Goal: Information Seeking & Learning: Check status

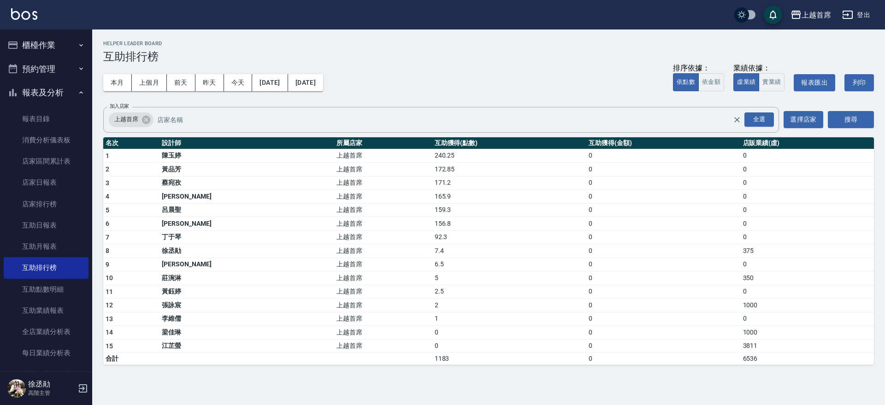
click at [69, 50] on button "櫃檯作業" at bounding box center [46, 45] width 85 height 24
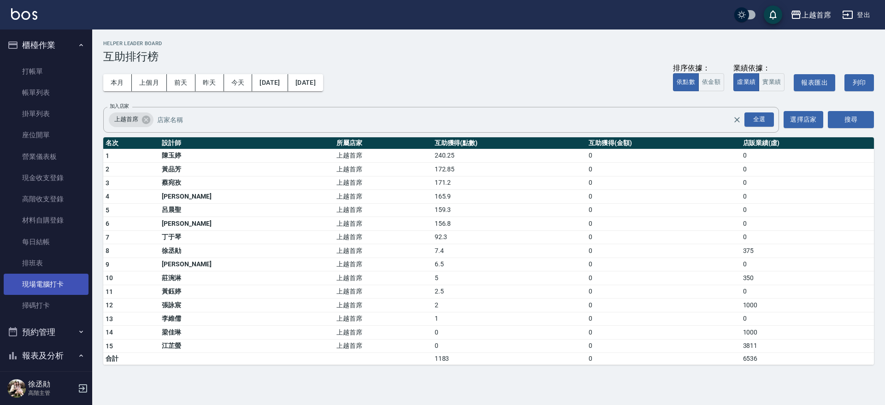
click at [60, 279] on link "現場電腦打卡" at bounding box center [46, 284] width 85 height 21
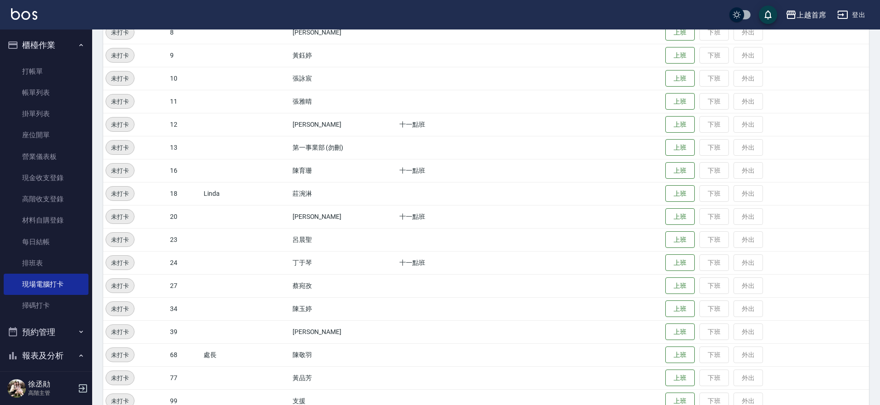
scroll to position [267, 0]
click at [679, 255] on button "上班" at bounding box center [680, 262] width 29 height 16
click at [671, 371] on button "上班" at bounding box center [680, 377] width 29 height 16
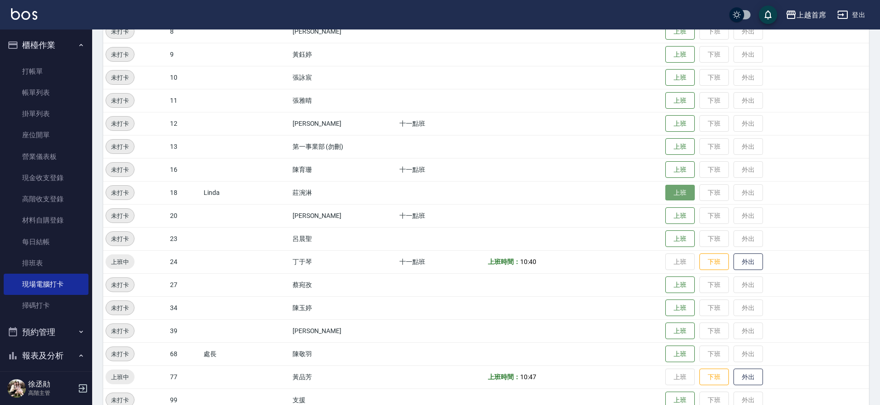
click at [673, 194] on button "上班" at bounding box center [680, 193] width 29 height 16
drag, startPoint x: 666, startPoint y: 304, endPoint x: 544, endPoint y: 306, distance: 122.2
click at [666, 305] on button "上班" at bounding box center [680, 308] width 29 height 17
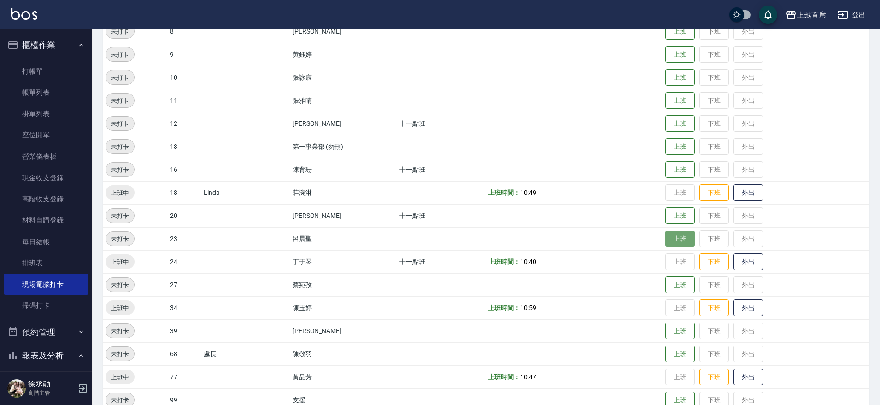
click at [678, 237] on button "上班" at bounding box center [680, 239] width 29 height 16
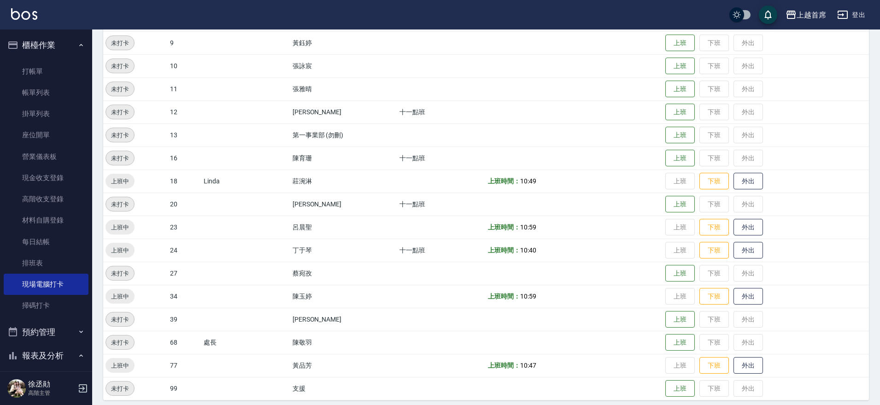
scroll to position [285, 0]
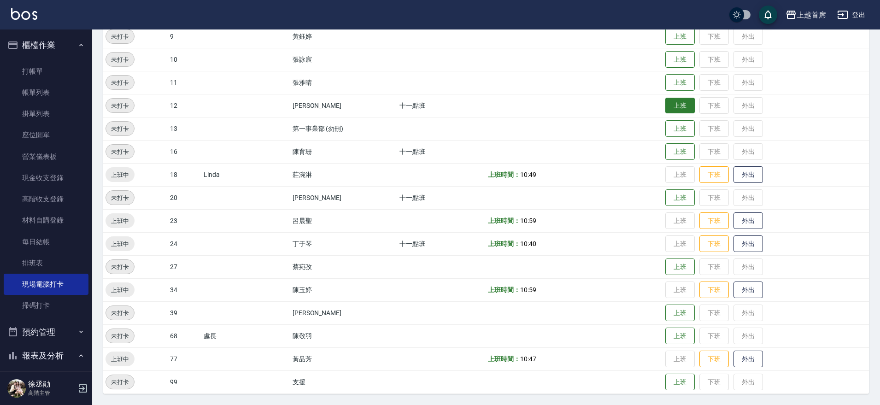
click at [677, 103] on button "上班" at bounding box center [680, 106] width 29 height 16
click at [681, 195] on button "上班" at bounding box center [680, 198] width 29 height 16
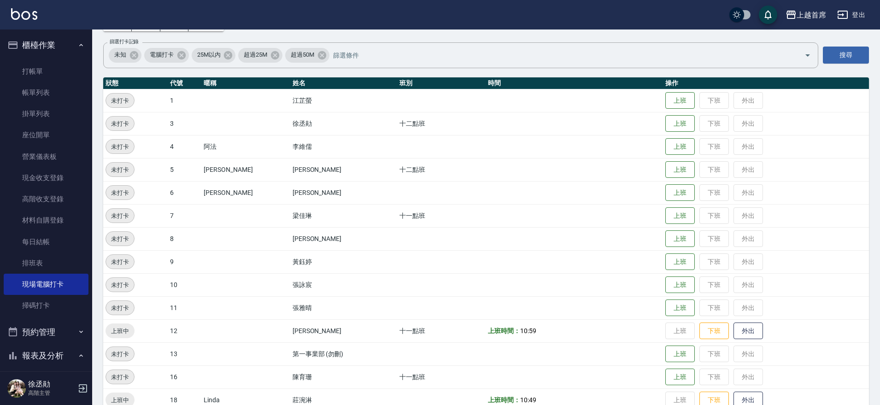
scroll to position [0, 0]
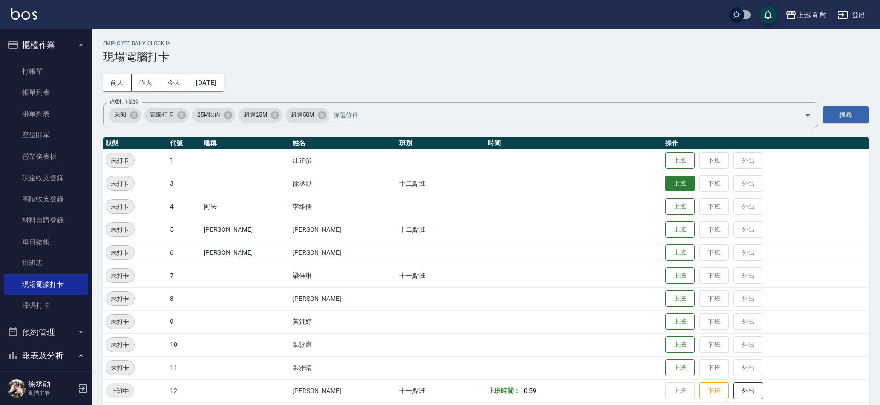
click at [666, 188] on button "上班" at bounding box center [680, 184] width 29 height 16
click at [77, 37] on button "櫃檯作業" at bounding box center [46, 45] width 85 height 24
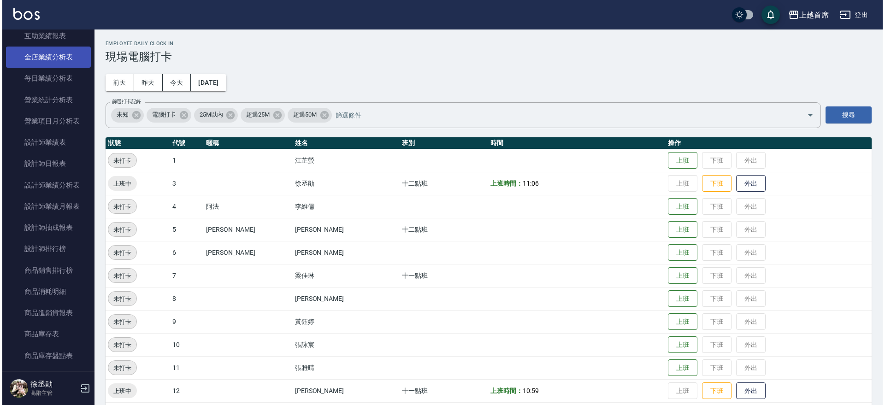
scroll to position [342, 0]
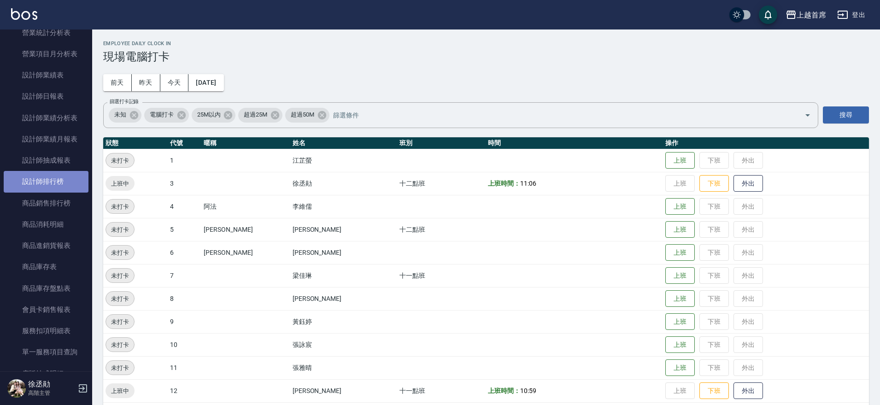
click at [73, 180] on link "設計師排行榜" at bounding box center [46, 181] width 85 height 21
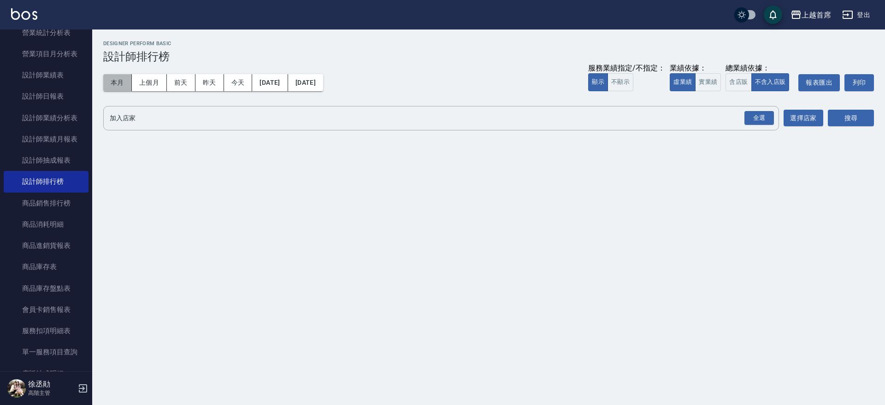
click at [121, 81] on button "本月" at bounding box center [117, 82] width 29 height 17
click at [727, 78] on button "含店販" at bounding box center [738, 82] width 26 height 18
click at [709, 77] on button "實業績" at bounding box center [708, 82] width 26 height 18
click at [759, 118] on div "全選" at bounding box center [758, 118] width 29 height 14
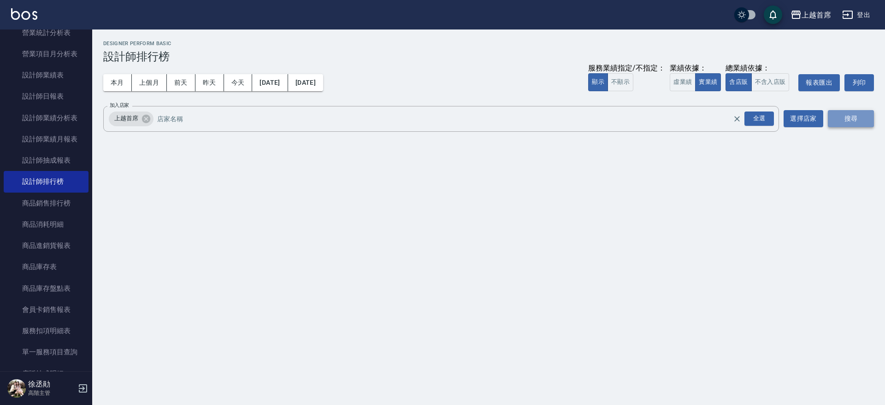
click at [864, 116] on button "搜尋" at bounding box center [851, 118] width 46 height 17
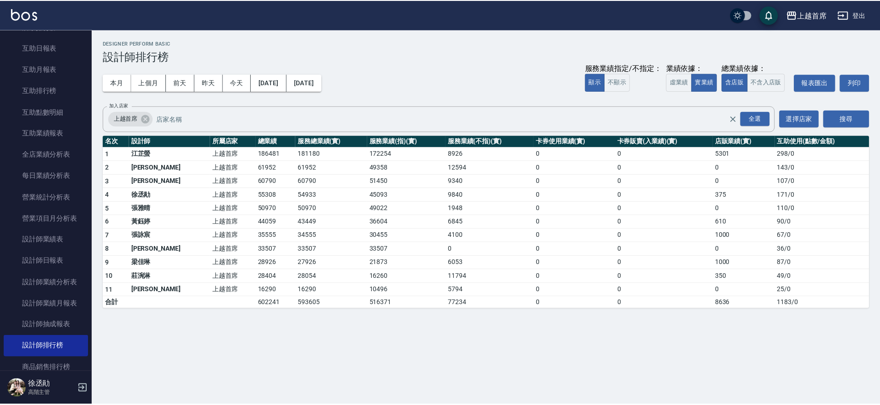
scroll to position [158, 0]
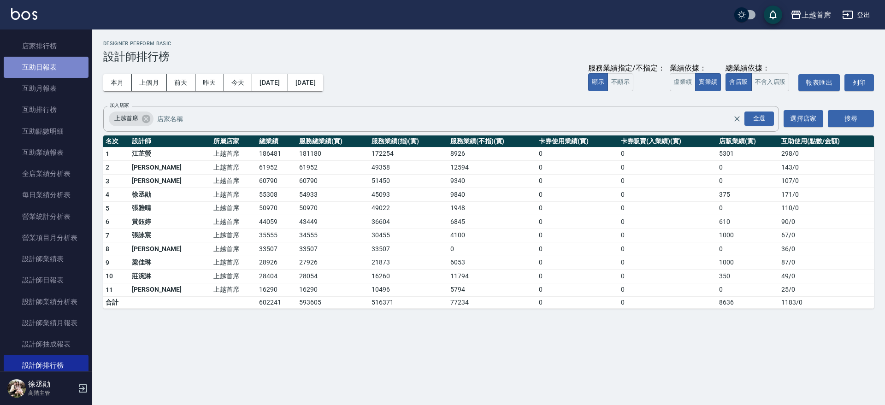
click at [53, 64] on link "互助日報表" at bounding box center [46, 67] width 85 height 21
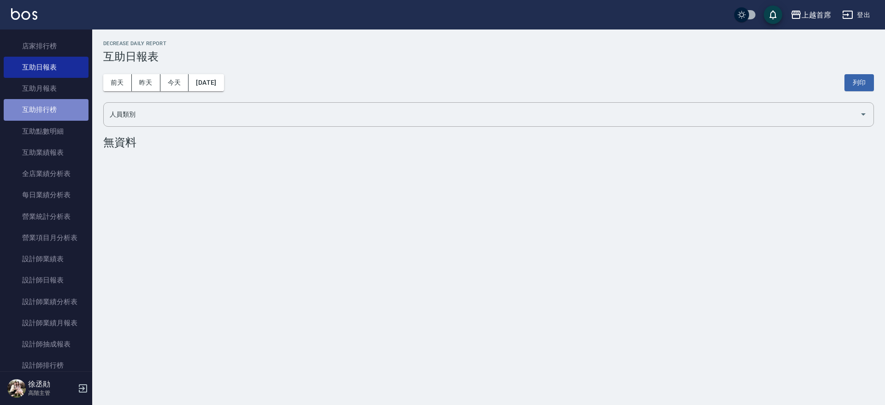
click at [73, 105] on link "互助排行榜" at bounding box center [46, 109] width 85 height 21
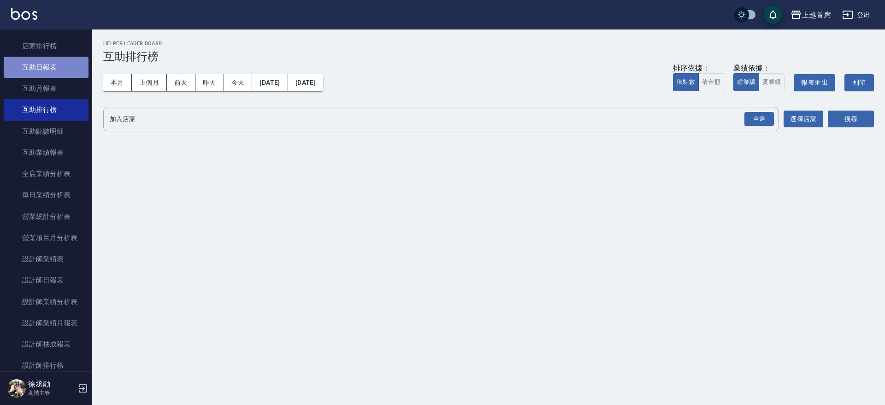
click at [64, 71] on link "互助日報表" at bounding box center [46, 67] width 85 height 21
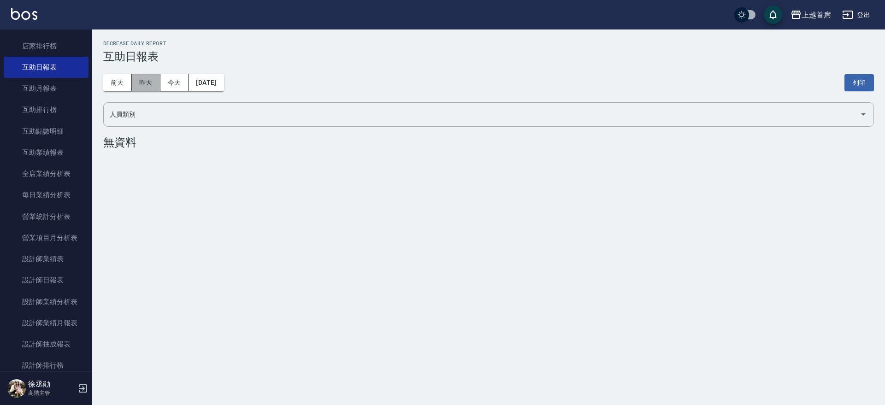
click at [145, 82] on button "昨天" at bounding box center [146, 82] width 29 height 17
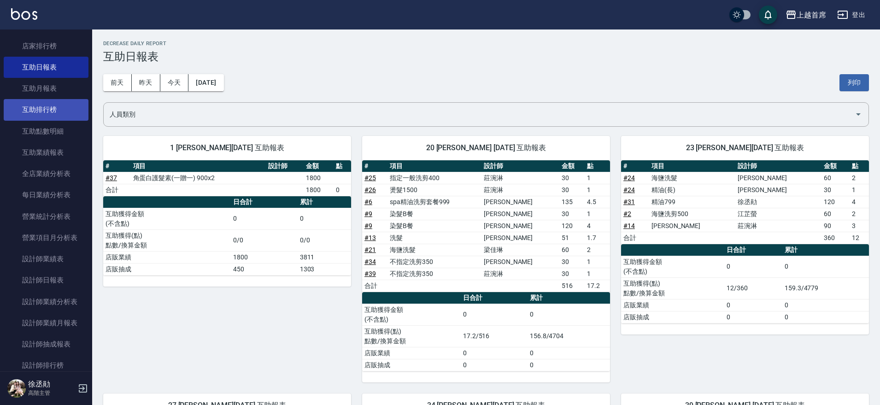
click at [33, 113] on link "互助排行榜" at bounding box center [46, 109] width 85 height 21
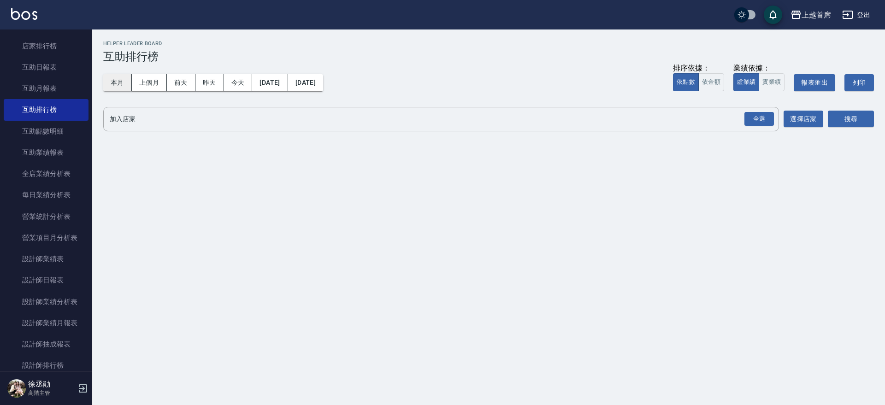
click at [118, 79] on button "本月" at bounding box center [117, 82] width 29 height 17
click at [750, 124] on div "全選" at bounding box center [758, 119] width 29 height 14
click at [836, 118] on button "搜尋" at bounding box center [851, 119] width 46 height 17
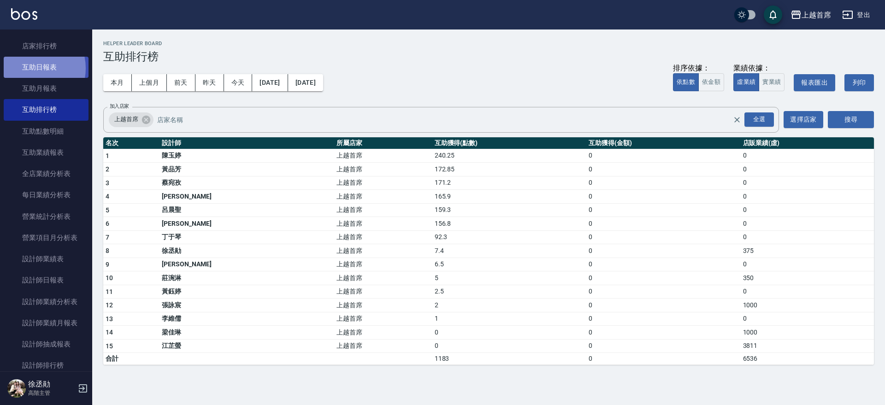
click at [30, 68] on link "互助日報表" at bounding box center [46, 67] width 85 height 21
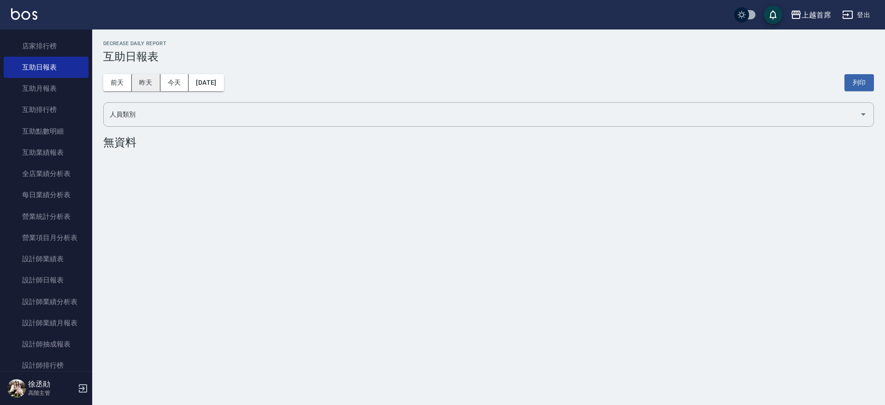
click at [137, 83] on button "昨天" at bounding box center [146, 82] width 29 height 17
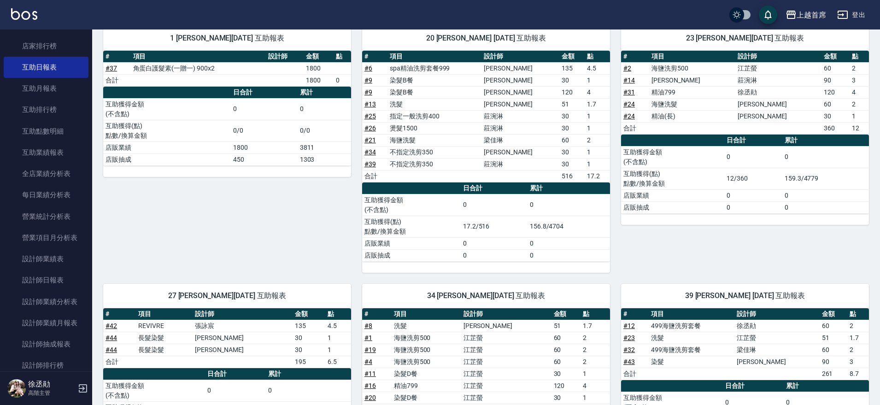
scroll to position [115, 0]
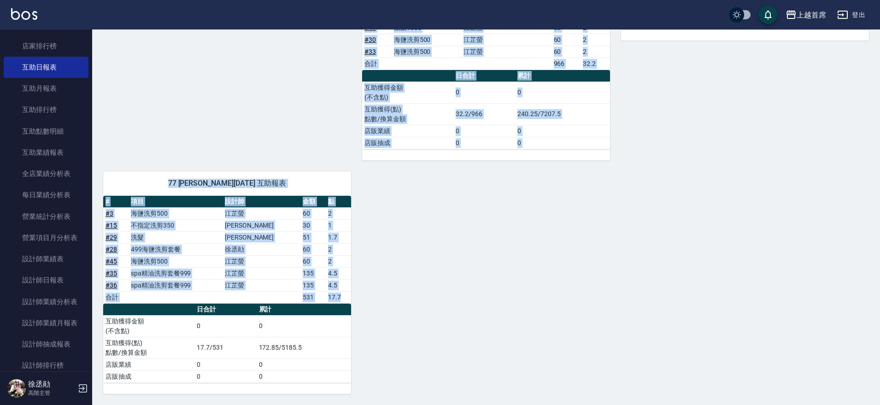
drag, startPoint x: 110, startPoint y: 311, endPoint x: 259, endPoint y: 147, distance: 221.2
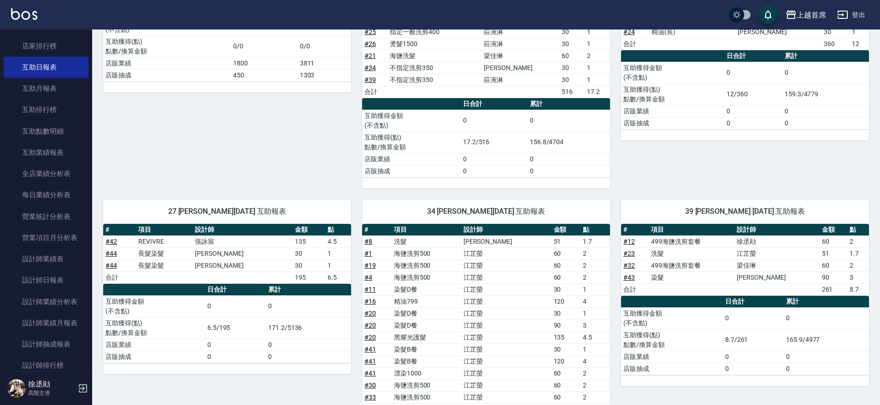
click at [257, 165] on div "1 [PERSON_NAME][DATE] 互助報表 # 項目 設計師 金額 點 # 37 角蛋白護髮素(一贈一) 900x2 1800 合計 1800 0 …" at bounding box center [221, 60] width 259 height 258
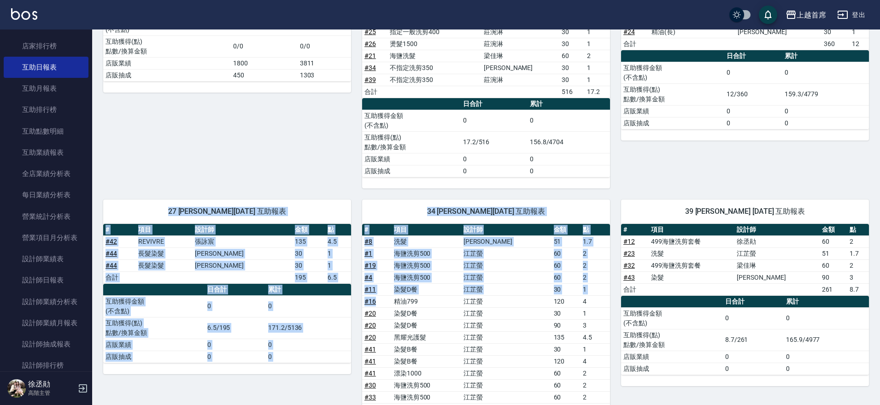
drag, startPoint x: 99, startPoint y: 216, endPoint x: 377, endPoint y: 297, distance: 290.0
click at [377, 297] on div "1 [PERSON_NAME][DATE] 互助報表 # 項目 設計師 金額 點 # 37 角蛋白護髮素(一贈一) 900x2 1800 合計 1800 0 …" at bounding box center [480, 335] width 777 height 809
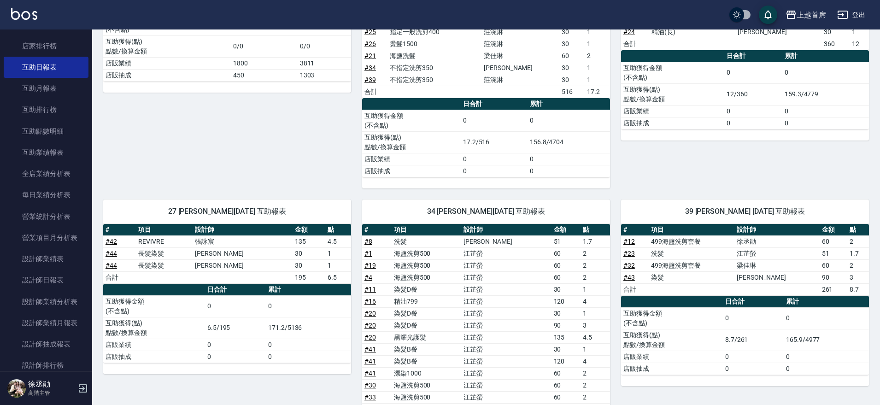
click at [218, 100] on div "1 [PERSON_NAME][DATE] 互助報表 # 項目 設計師 金額 點 # 37 角蛋白護髮素(一贈一) 900x2 1800 合計 1800 0 …" at bounding box center [221, 60] width 259 height 258
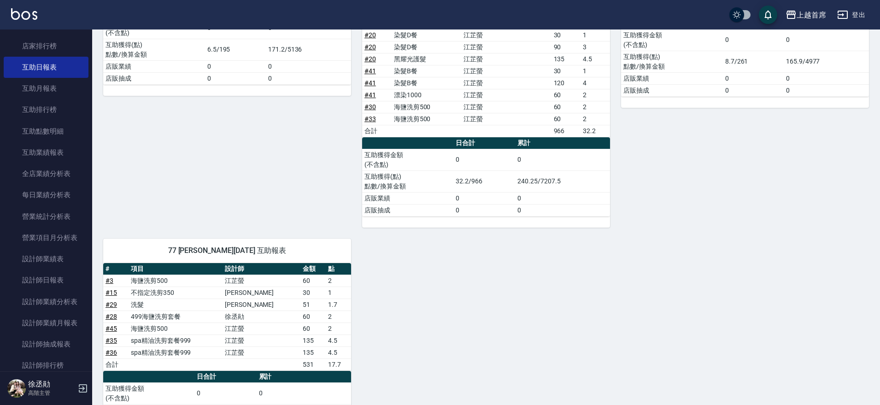
scroll to position [540, 0]
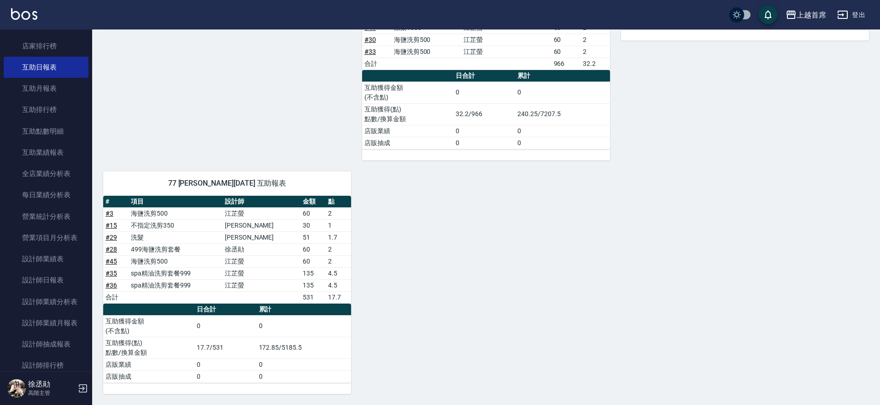
drag, startPoint x: 783, startPoint y: 338, endPoint x: 784, endPoint y: 332, distance: 6.5
